Goal: Check status

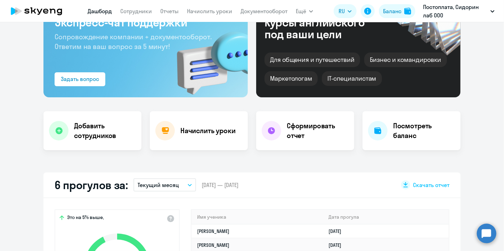
scroll to position [174, 0]
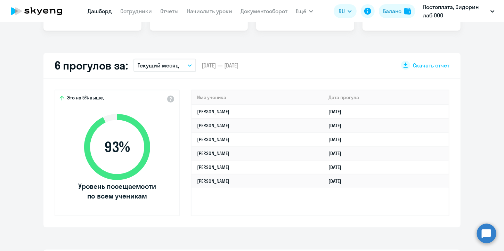
select select "30"
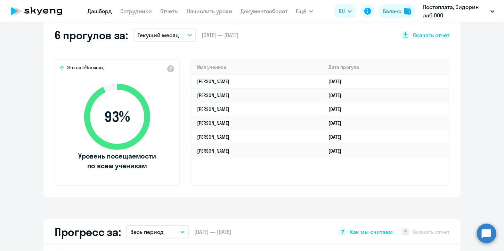
scroll to position [208, 0]
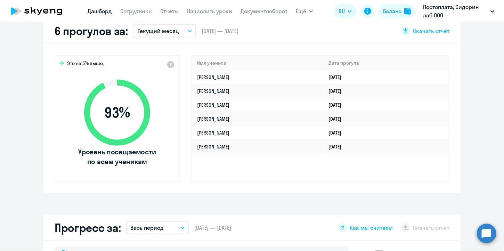
select select "30"
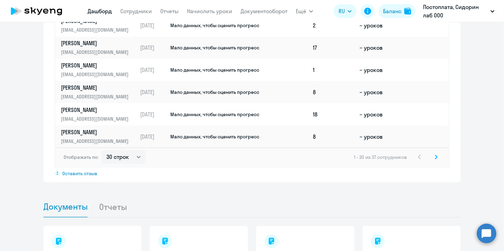
scroll to position [590, 0]
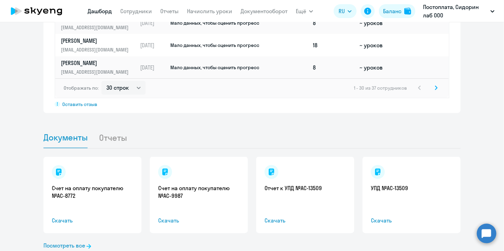
click at [435, 87] on icon at bounding box center [436, 87] width 3 height 5
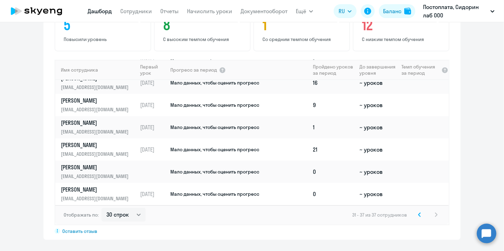
scroll to position [451, 0]
